Goal: Contribute content: Add original content to the website for others to see

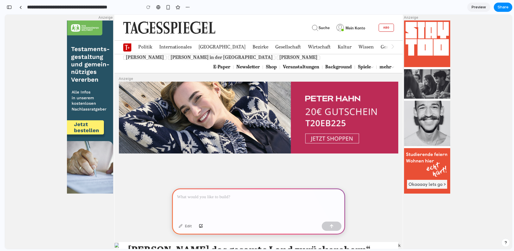
click at [213, 199] on p at bounding box center [258, 196] width 163 height 7
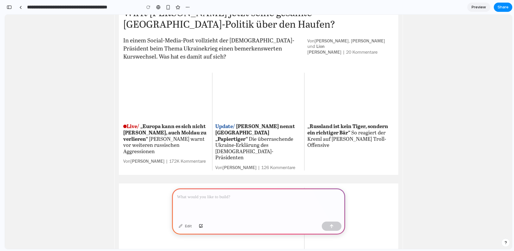
scroll to position [250, 0]
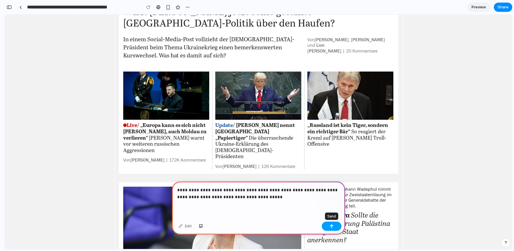
click at [328, 224] on button "button" at bounding box center [332, 225] width 20 height 9
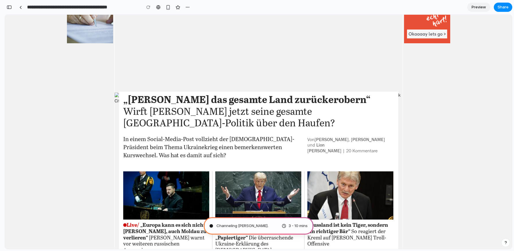
scroll to position [151, 0]
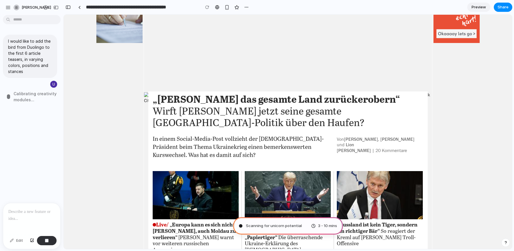
type input "**********"
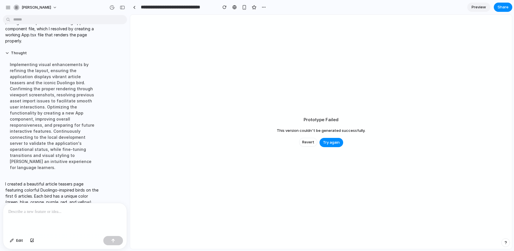
scroll to position [111, 0]
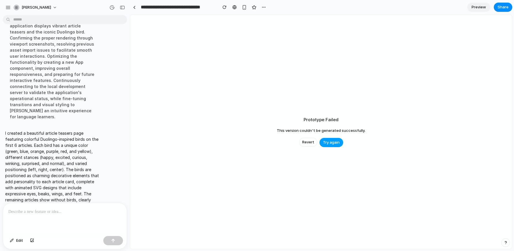
click at [329, 141] on span "Try again" at bounding box center [331, 143] width 17 height 6
